Goal: Transaction & Acquisition: Purchase product/service

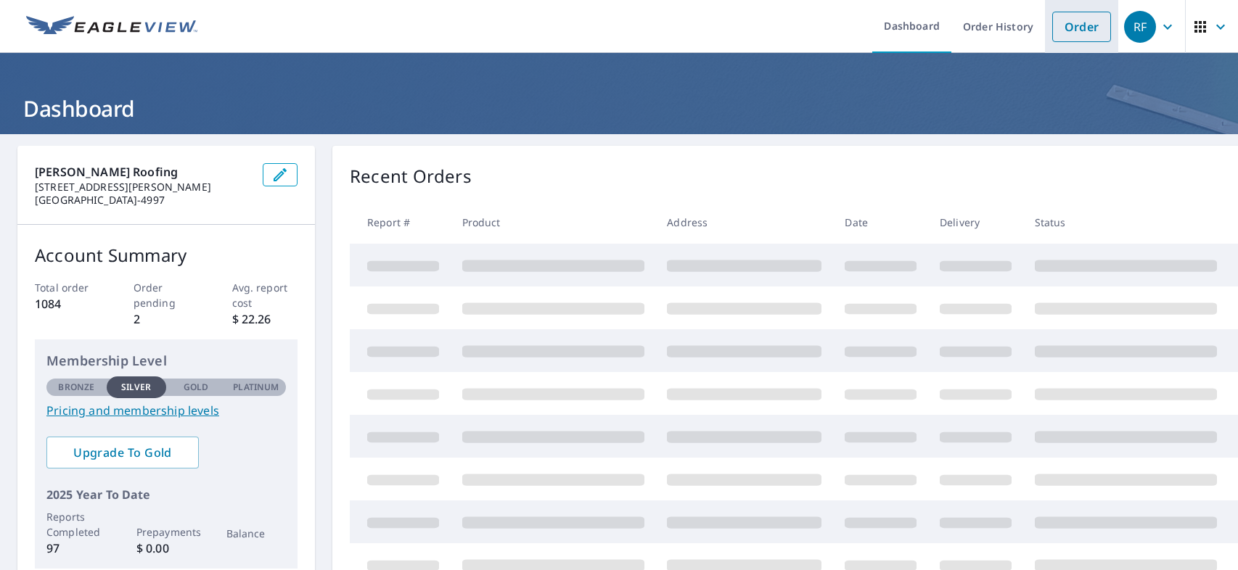
click at [1076, 27] on link "Order" at bounding box center [1081, 27] width 59 height 30
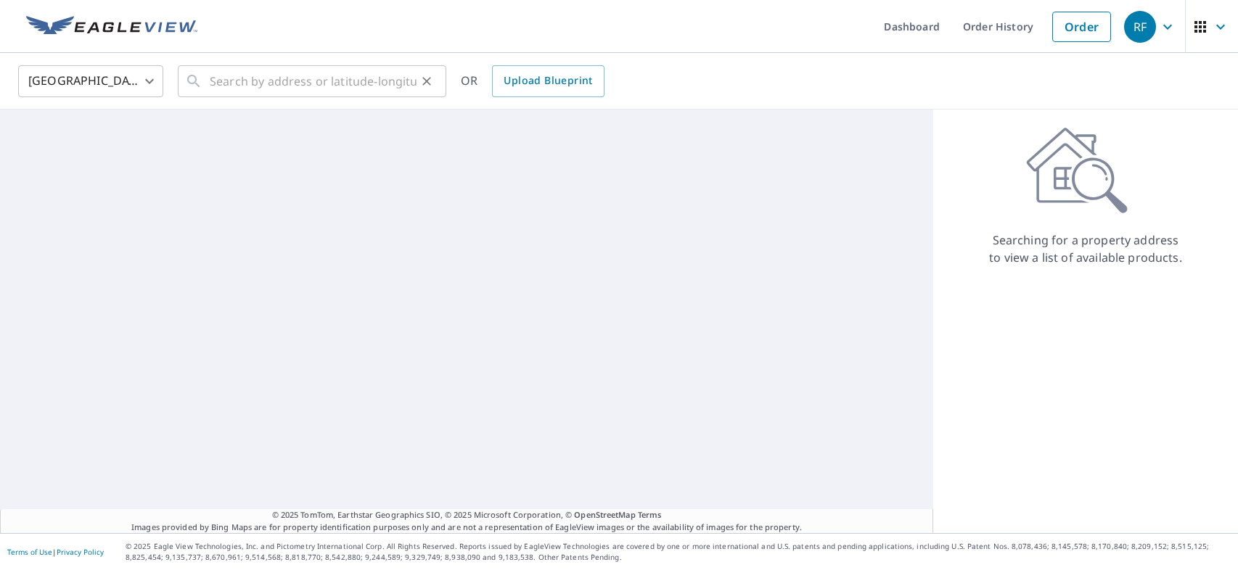
click at [193, 82] on icon at bounding box center [193, 81] width 17 height 17
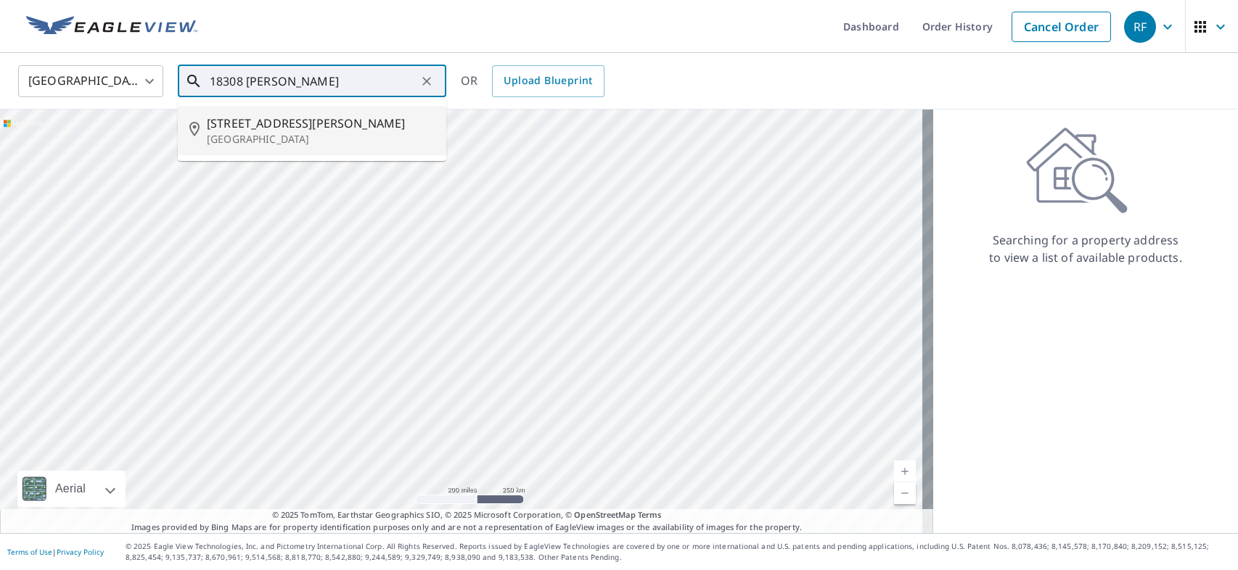
click at [244, 133] on p "Los Angeles, CA 91326" at bounding box center [321, 139] width 228 height 15
type input "18308 Lahey St Los Angeles, CA 91326"
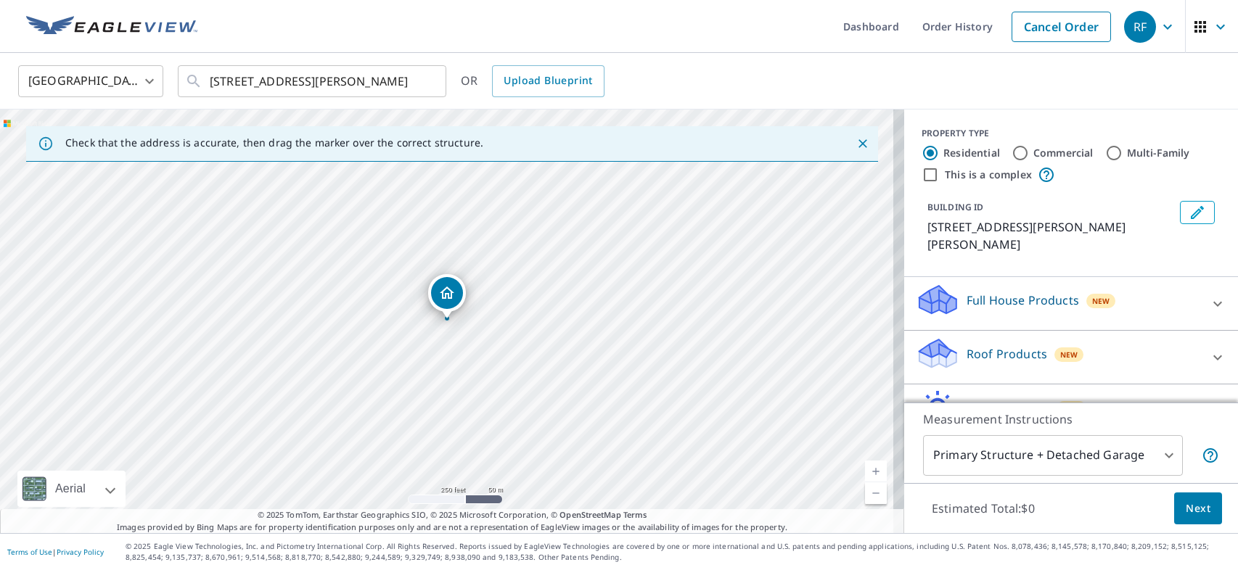
click at [1060, 349] on span "New" at bounding box center [1069, 355] width 18 height 12
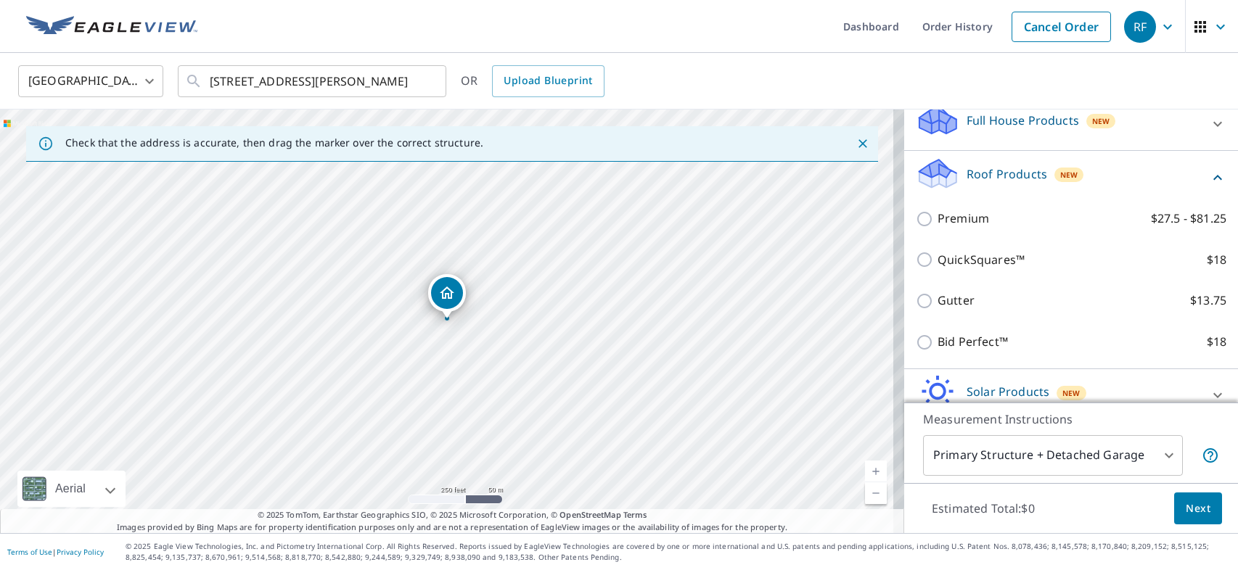
scroll to position [181, 0]
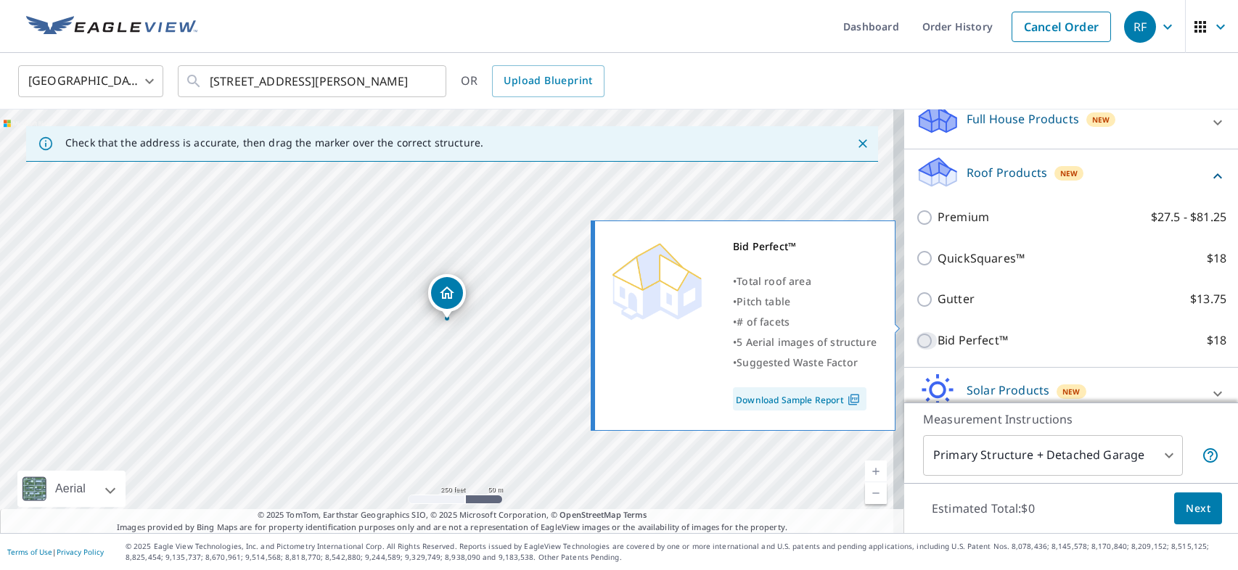
click at [916, 332] on input "Bid Perfect™ $18" at bounding box center [927, 340] width 22 height 17
checkbox input "true"
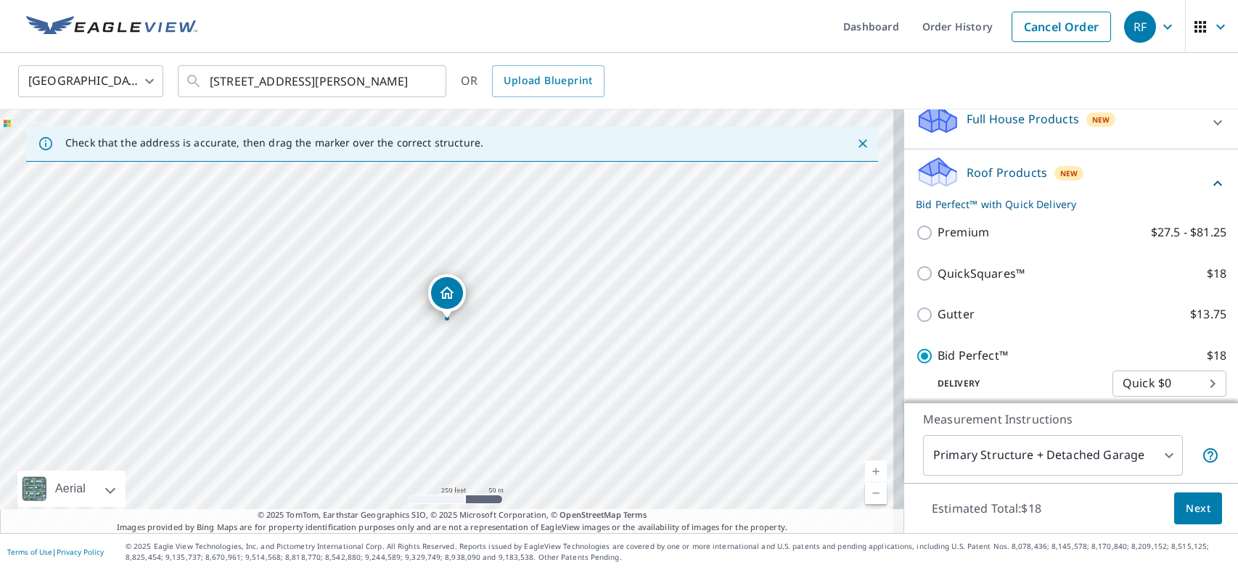
click at [1202, 506] on button "Next" at bounding box center [1198, 509] width 48 height 33
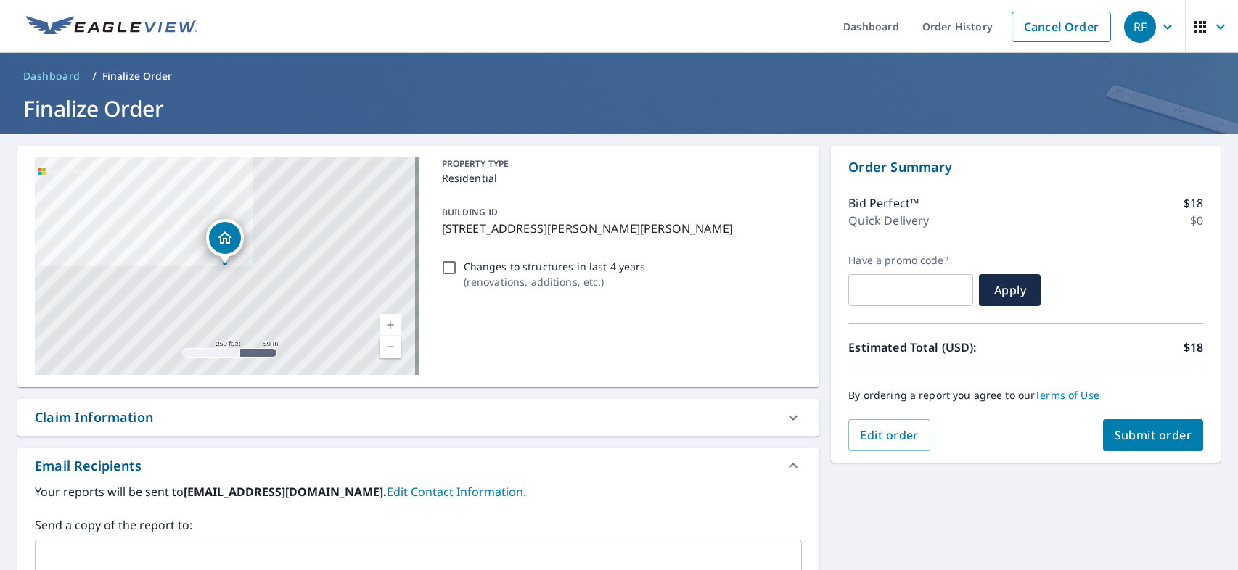
click at [1161, 441] on span "Submit order" at bounding box center [1153, 435] width 78 height 16
